Goal: Information Seeking & Learning: Learn about a topic

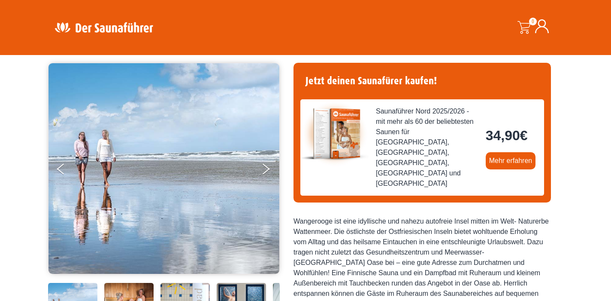
scroll to position [71, 0]
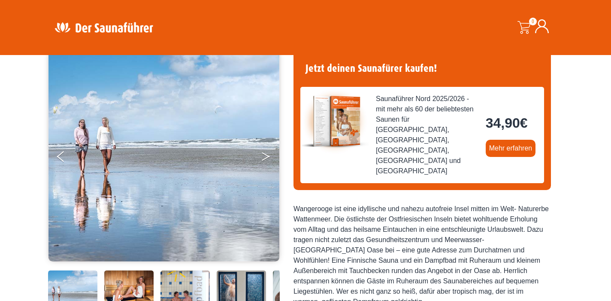
click at [268, 155] on button "Next" at bounding box center [271, 157] width 21 height 21
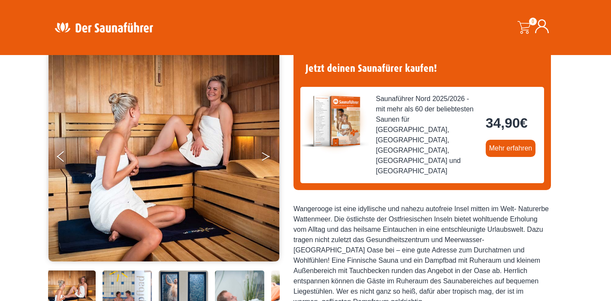
click at [268, 155] on button "Next" at bounding box center [271, 157] width 21 height 21
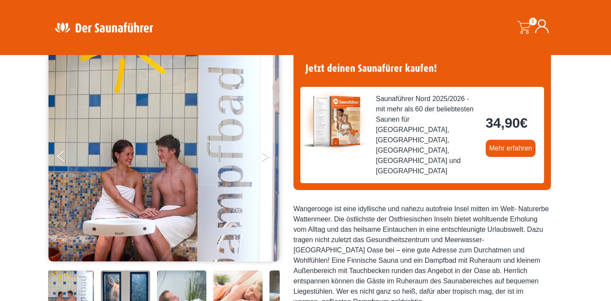
click at [268, 155] on button "Next" at bounding box center [271, 157] width 21 height 21
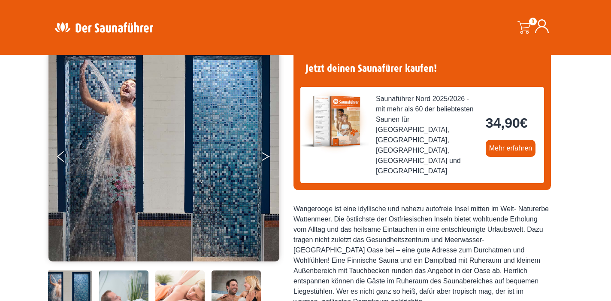
click at [268, 155] on button "Next" at bounding box center [271, 157] width 21 height 21
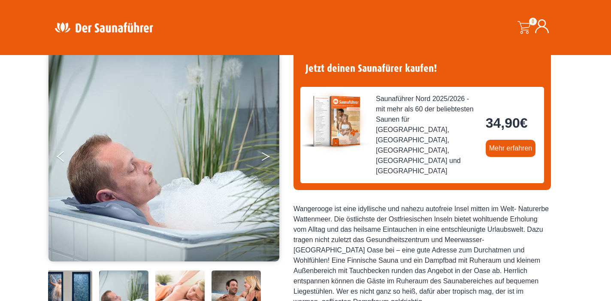
click at [268, 152] on button "Next" at bounding box center [271, 157] width 21 height 21
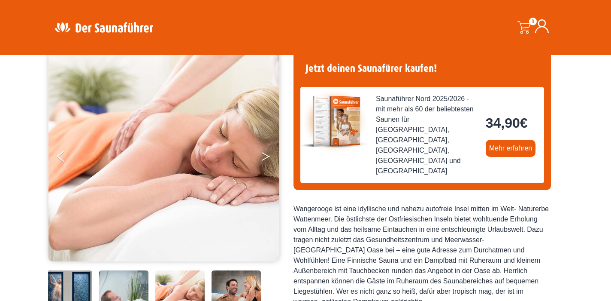
click at [268, 152] on button "Next" at bounding box center [271, 157] width 21 height 21
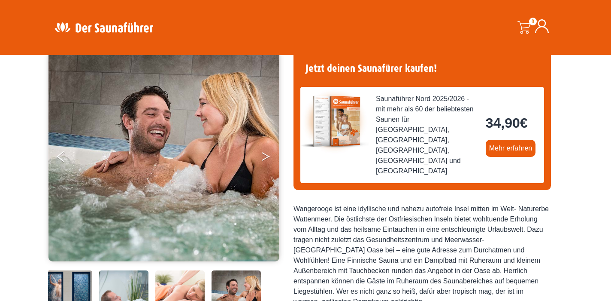
click at [268, 152] on button "Next" at bounding box center [271, 157] width 21 height 21
click at [268, 154] on button "Next" at bounding box center [271, 157] width 21 height 21
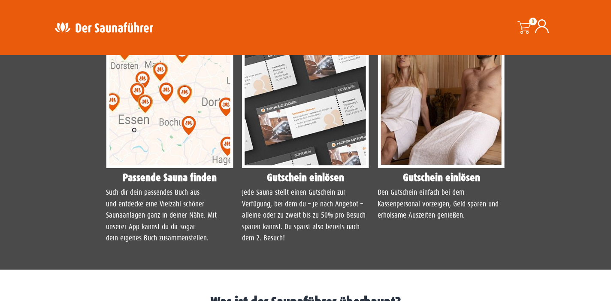
scroll to position [710, 0]
